Goal: Information Seeking & Learning: Learn about a topic

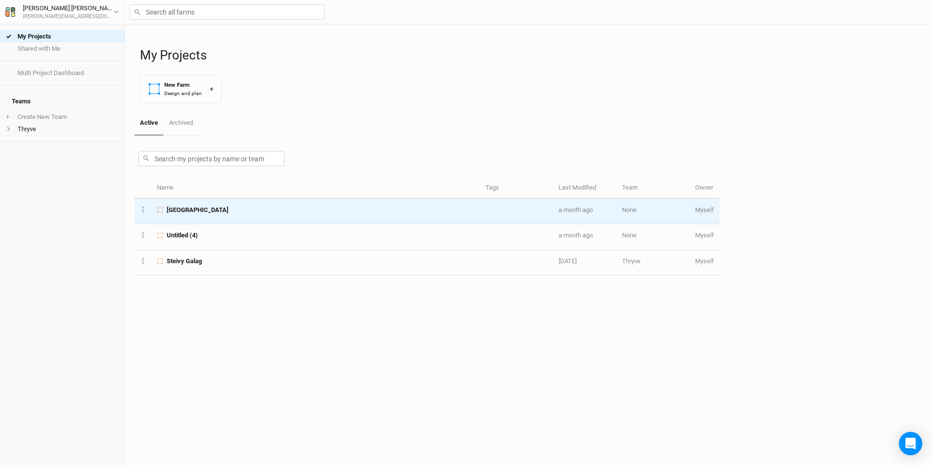
click at [207, 217] on td "[GEOGRAPHIC_DATA]" at bounding box center [316, 211] width 328 height 25
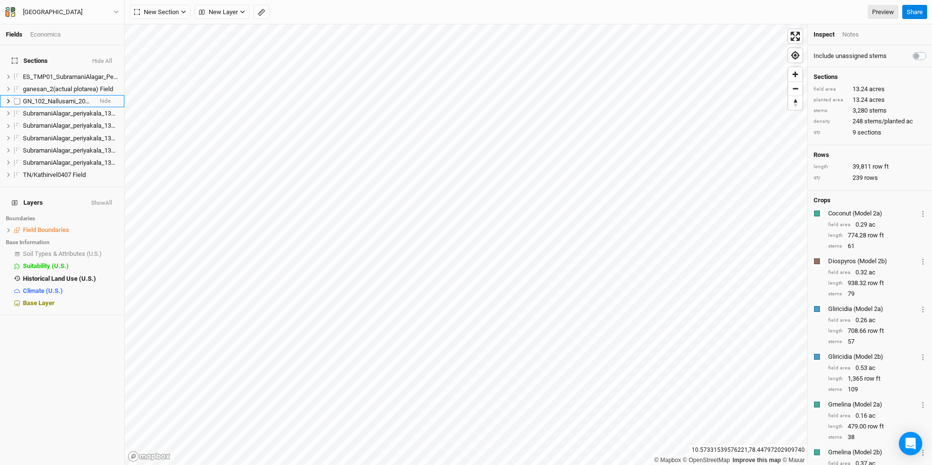
click at [45, 97] on span "GN_102_Nallusami_20250722_01 Field" at bounding box center [76, 100] width 107 height 7
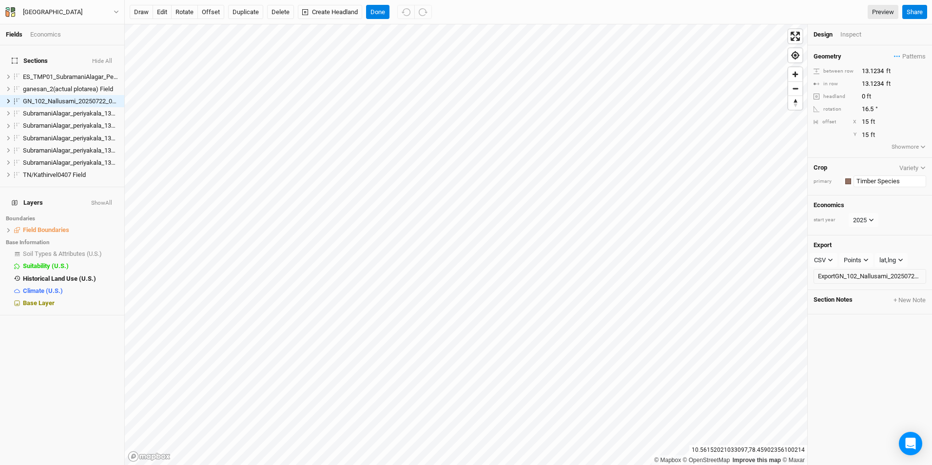
click at [878, 182] on input "Timber Species" at bounding box center [889, 181] width 73 height 12
type input "Timber Species"
click at [838, 173] on div "Crop Variety primary Colors Brown Orange Yellow Green Blue Purple Pink Red Timb…" at bounding box center [870, 177] width 124 height 38
click at [909, 169] on button "Variety" at bounding box center [912, 167] width 27 height 7
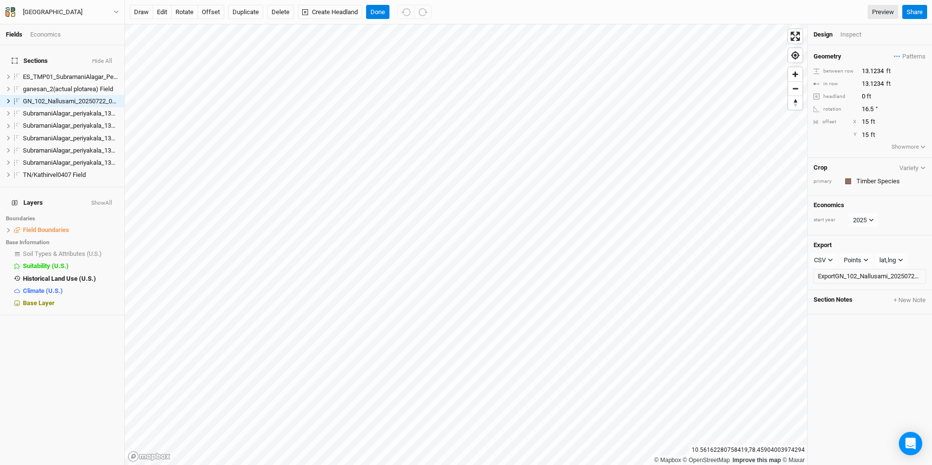
click at [882, 303] on h4 "Section Notes + New Note" at bounding box center [870, 300] width 124 height 9
click at [871, 8] on link "Preview" at bounding box center [882, 12] width 31 height 15
click at [40, 169] on li "TN/Kathirvel0407 Field hide" at bounding box center [62, 175] width 124 height 12
click at [858, 34] on div "Inspect" at bounding box center [857, 34] width 35 height 9
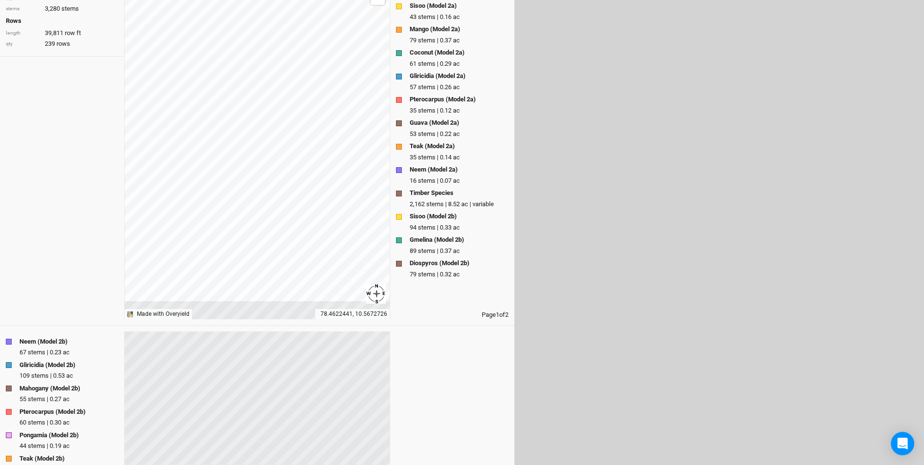
scroll to position [97, 0]
